Goal: Find specific page/section: Find specific page/section

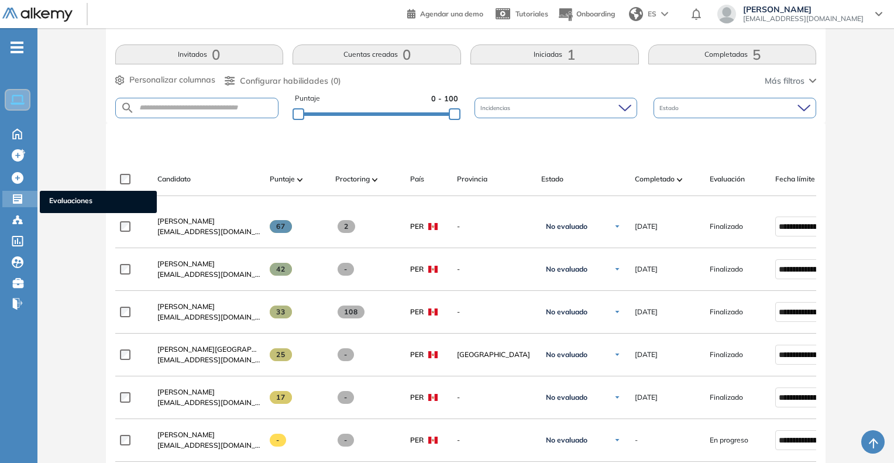
click at [80, 201] on span "Evaluaciones" at bounding box center [98, 201] width 98 height 13
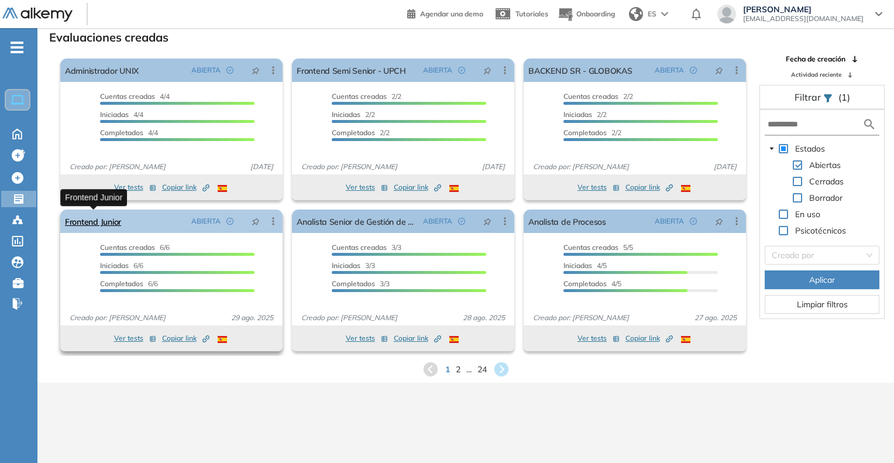
click at [101, 222] on link "Frontend Junior" at bounding box center [93, 220] width 56 height 23
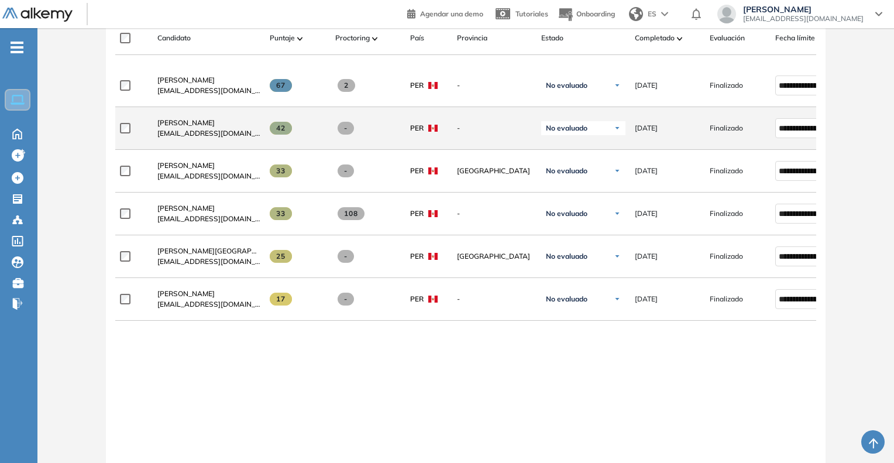
scroll to position [410, 0]
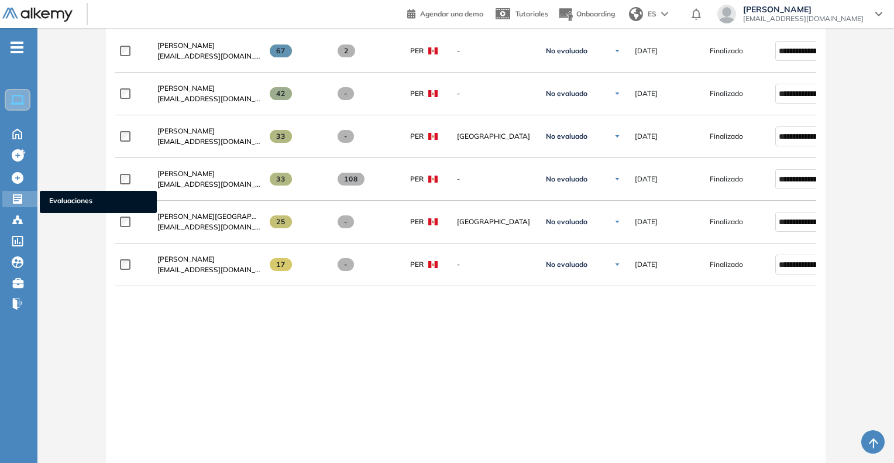
click at [59, 201] on span "Evaluaciones" at bounding box center [98, 201] width 98 height 13
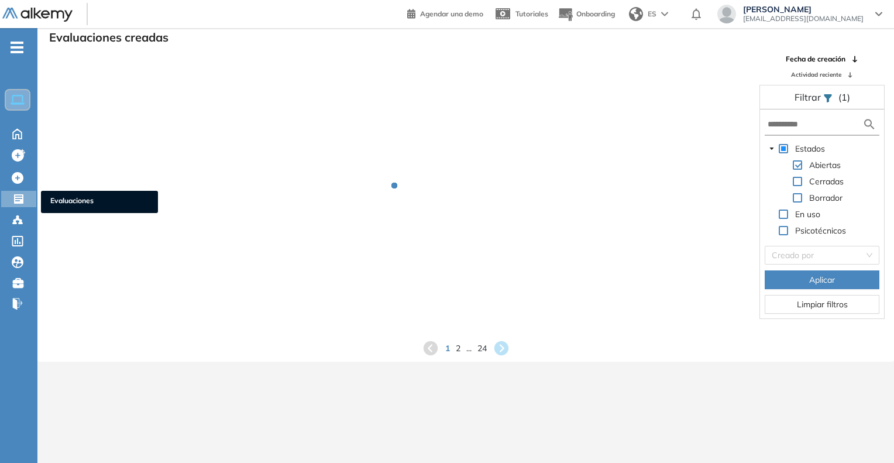
scroll to position [28, 0]
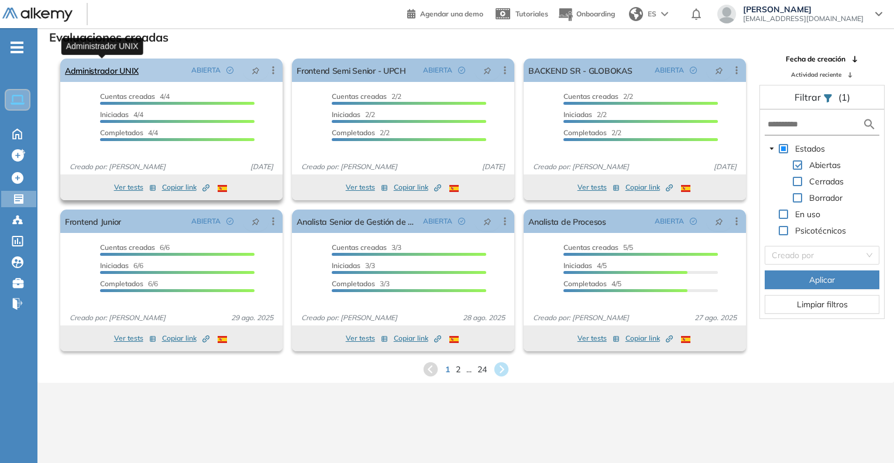
click at [108, 63] on link "Administrador UNIX" at bounding box center [102, 70] width 74 height 23
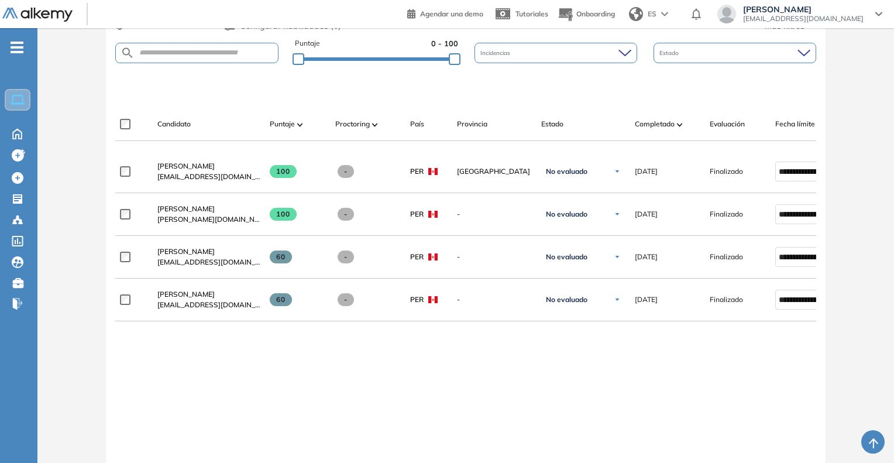
scroll to position [293, 0]
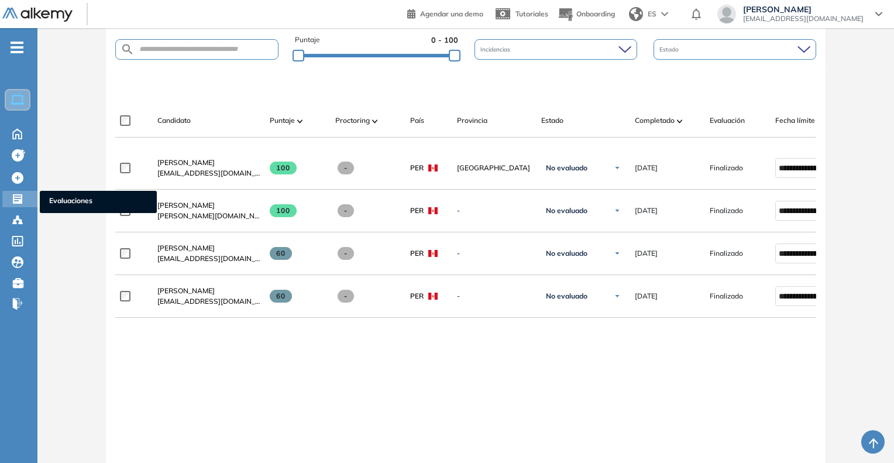
click at [51, 198] on span "Evaluaciones" at bounding box center [98, 201] width 98 height 13
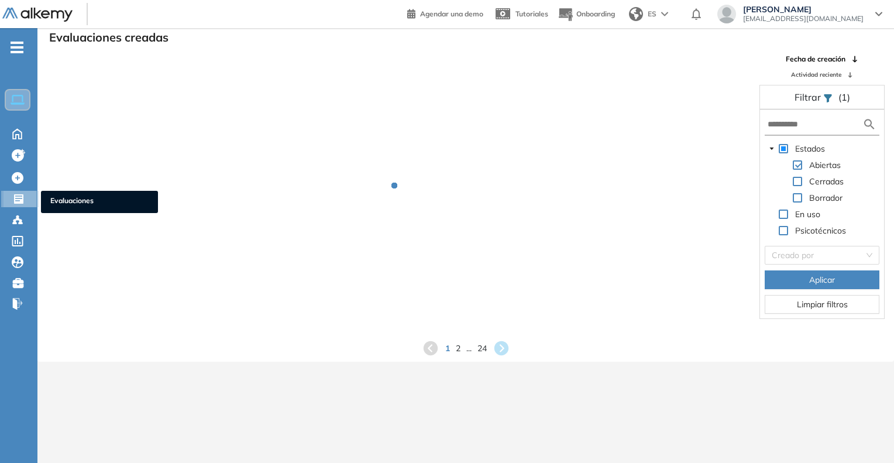
scroll to position [28, 0]
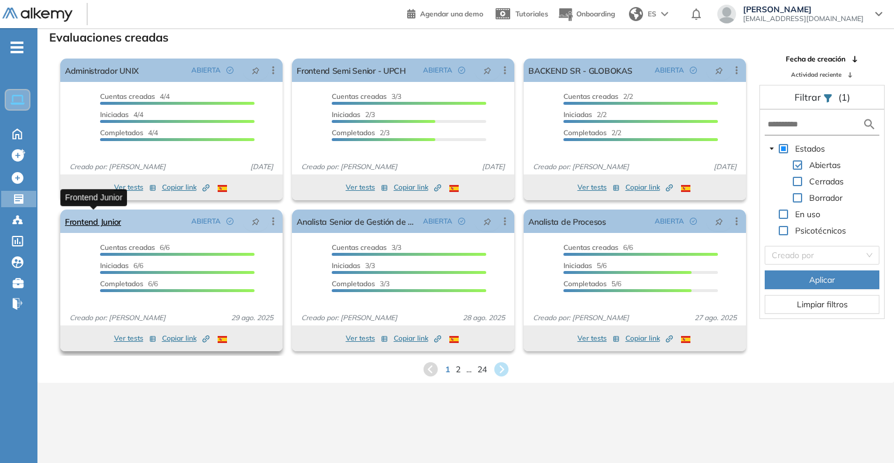
click at [101, 228] on link "Frontend Junior" at bounding box center [93, 220] width 56 height 23
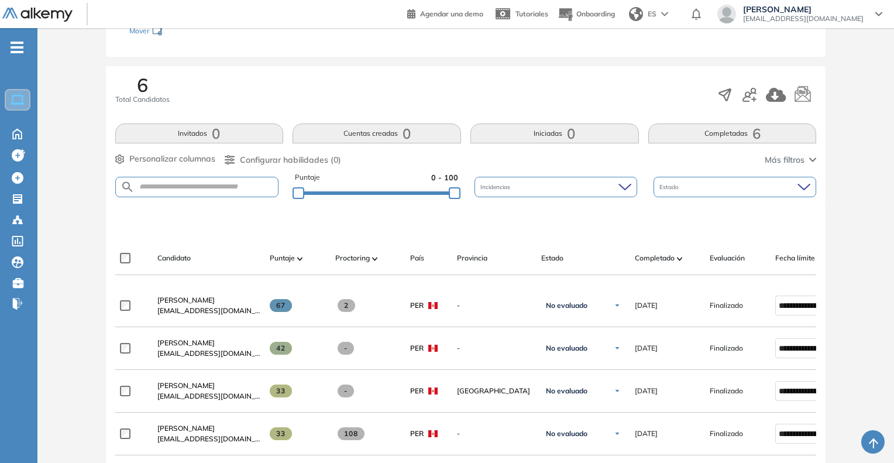
scroll to position [176, 0]
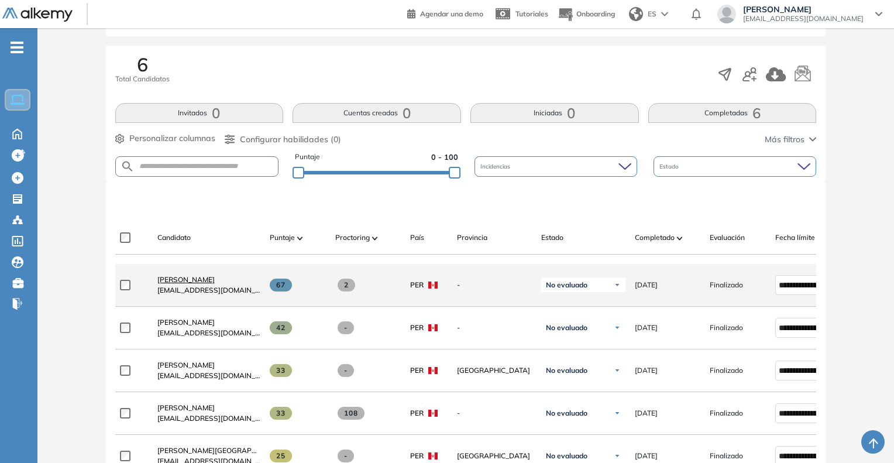
click at [183, 284] on span "[PERSON_NAME]" at bounding box center [185, 279] width 57 height 9
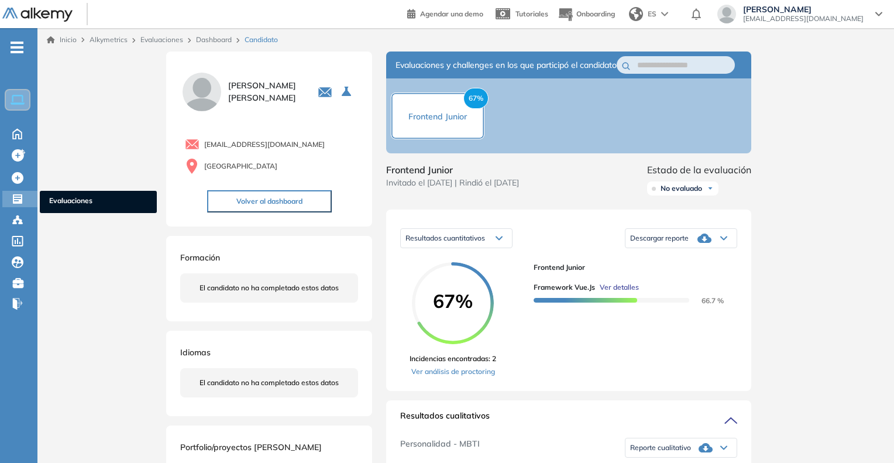
click at [63, 196] on span "Evaluaciones" at bounding box center [98, 201] width 98 height 13
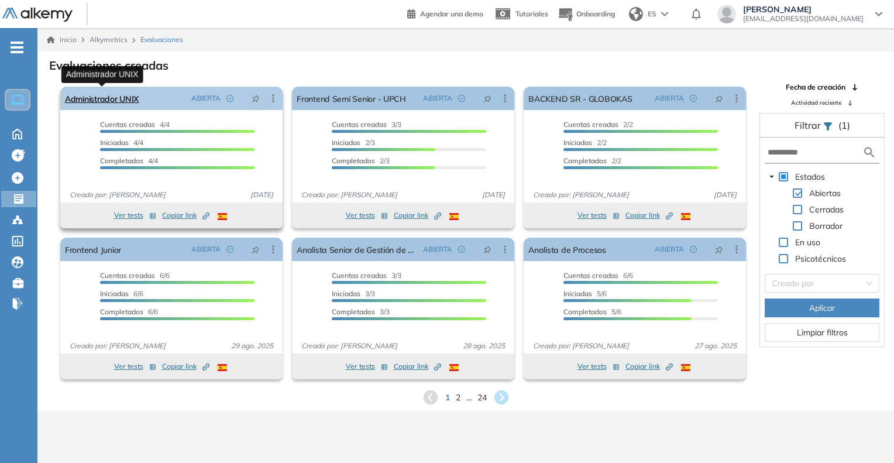
click at [108, 105] on link "Administrador UNIX" at bounding box center [102, 98] width 74 height 23
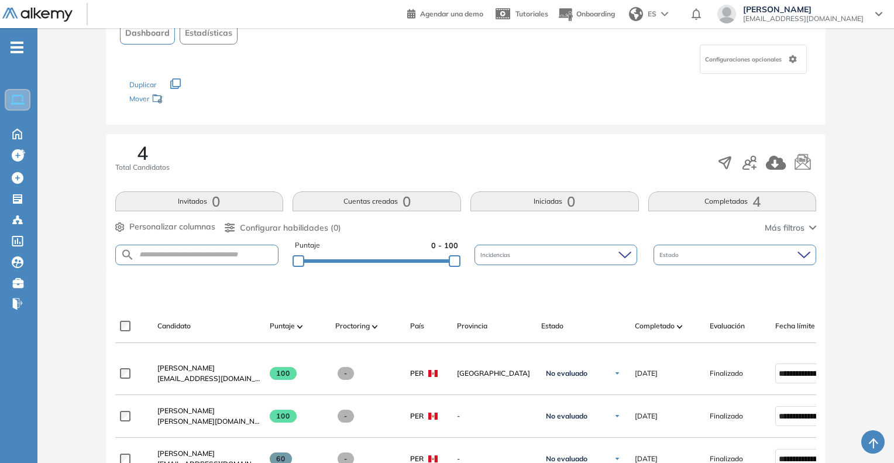
scroll to position [176, 0]
